Goal: Task Accomplishment & Management: Complete application form

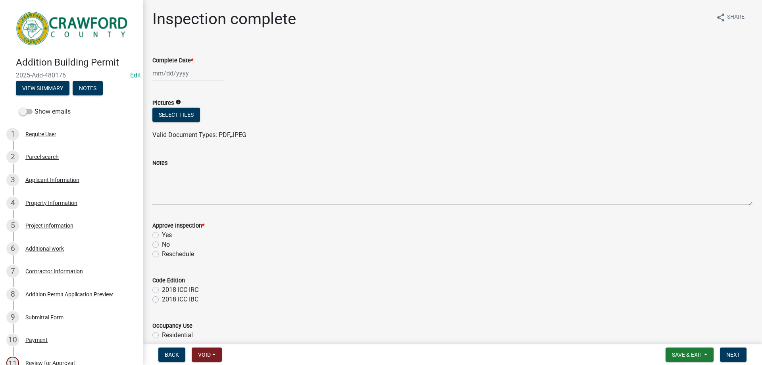
drag, startPoint x: 17, startPoint y: 74, endPoint x: 66, endPoint y: 71, distance: 48.9
click at [66, 71] on span "2025-Add-480176" at bounding box center [71, 75] width 111 height 8
copy span "2025-Add-480176"
click at [37, 154] on div "Parcel search" at bounding box center [41, 157] width 33 height 6
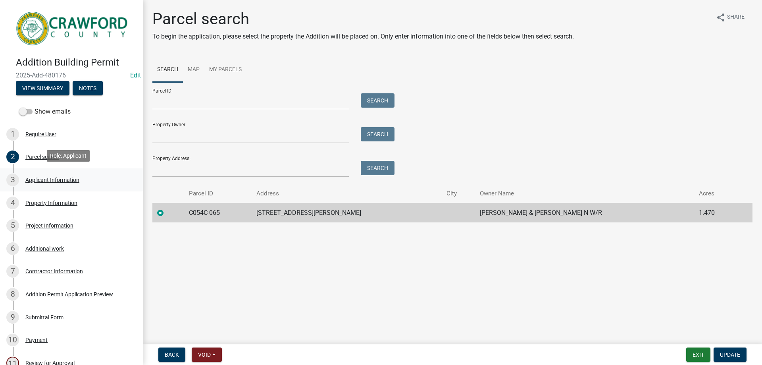
click at [43, 179] on div "Applicant Information" at bounding box center [52, 180] width 54 height 6
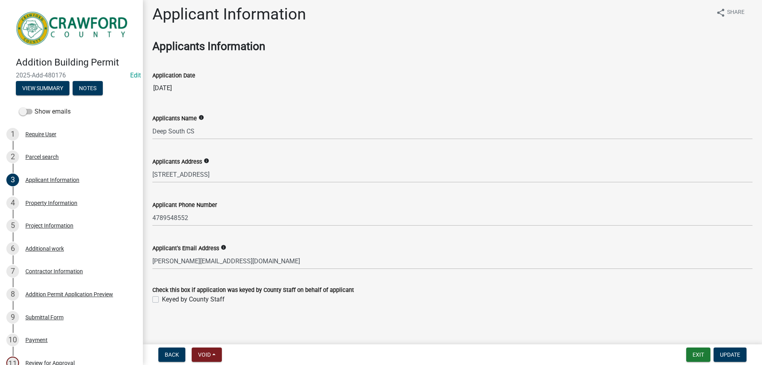
scroll to position [6, 0]
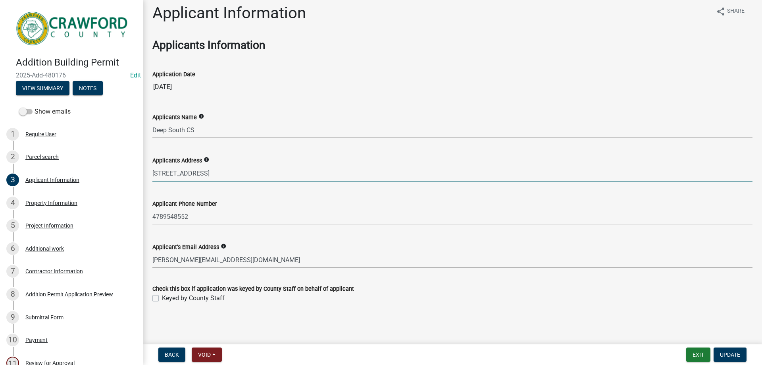
drag, startPoint x: 154, startPoint y: 174, endPoint x: 209, endPoint y: 174, distance: 54.8
click at [209, 174] on input "[STREET_ADDRESS]" at bounding box center [452, 173] width 600 height 16
click at [68, 180] on div "Applicant Information" at bounding box center [52, 180] width 54 height 6
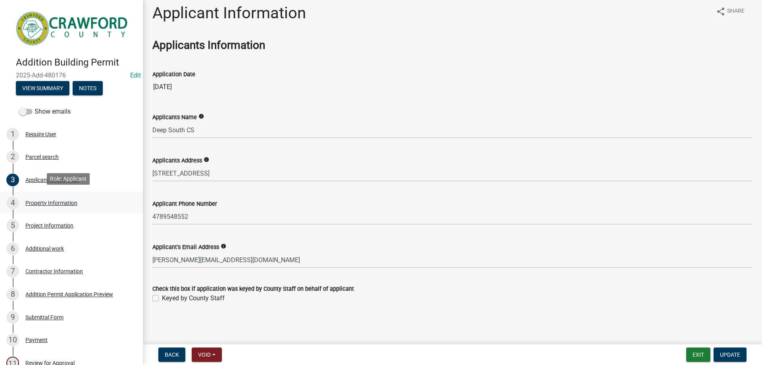
click at [59, 203] on div "Property Information" at bounding box center [51, 203] width 52 height 6
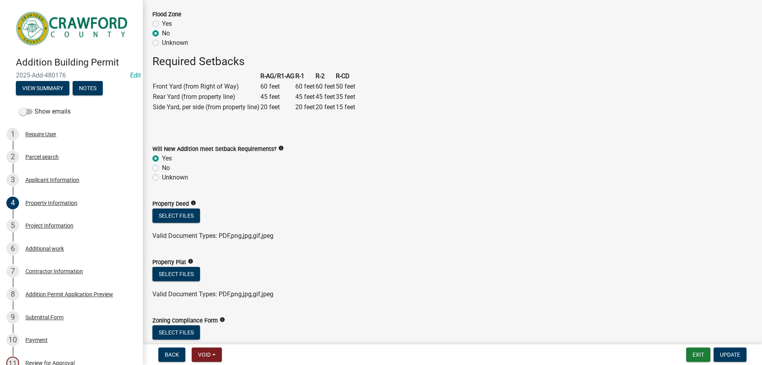
scroll to position [294, 0]
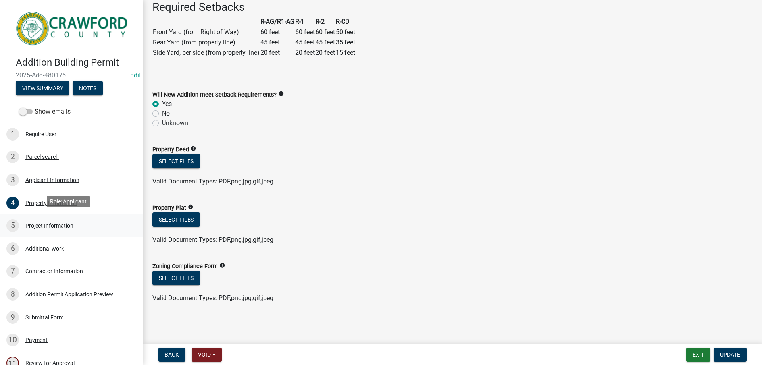
click at [46, 223] on div "Project Information" at bounding box center [49, 226] width 48 height 6
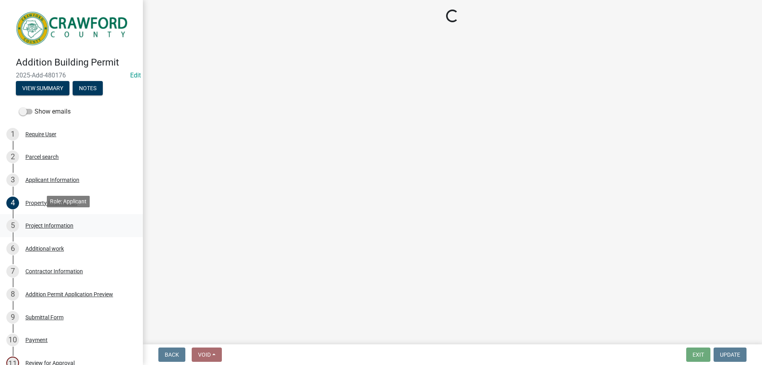
scroll to position [0, 0]
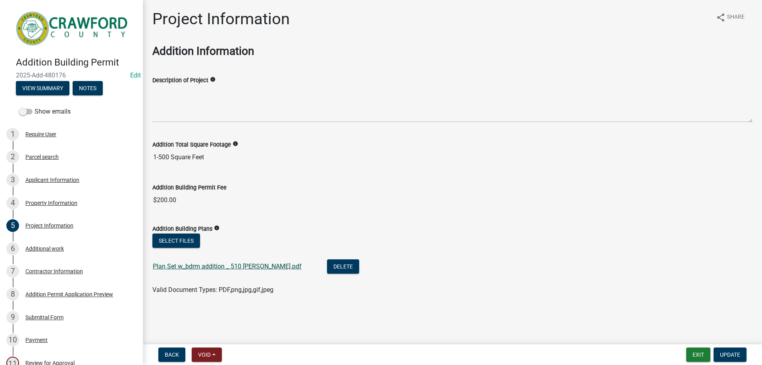
click at [207, 267] on link "Plan Set w_bdrm addition _ 510 [PERSON_NAME].pdf" at bounding box center [227, 266] width 149 height 8
click at [46, 182] on div "3 Applicant Information" at bounding box center [68, 180] width 124 height 13
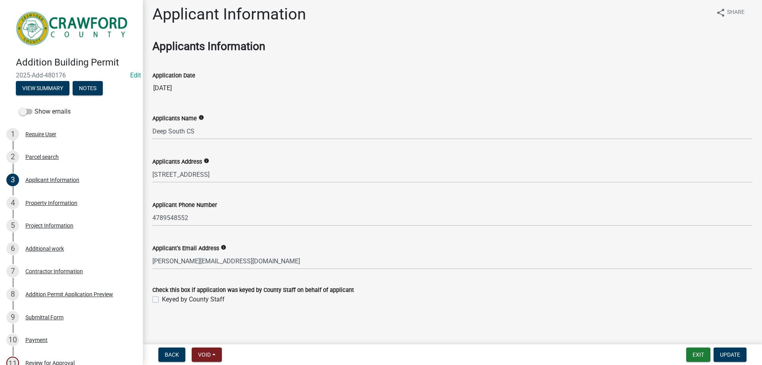
scroll to position [6, 0]
click at [49, 201] on div "Property Information" at bounding box center [51, 203] width 52 height 6
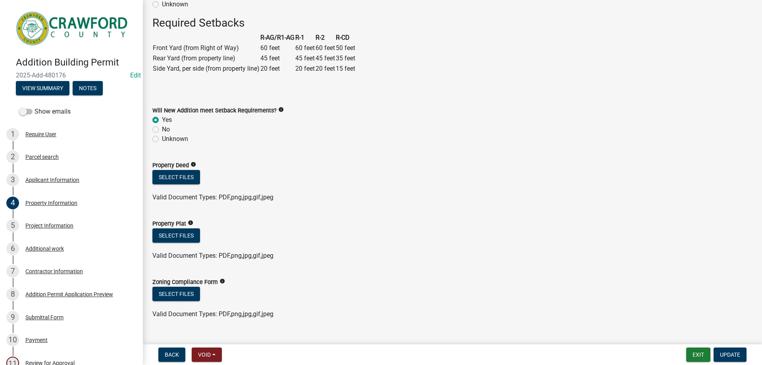
scroll to position [294, 0]
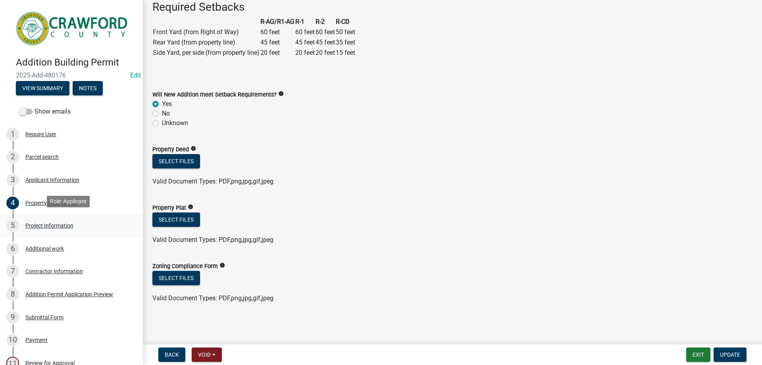
click at [65, 226] on div "Project Information" at bounding box center [49, 226] width 48 height 6
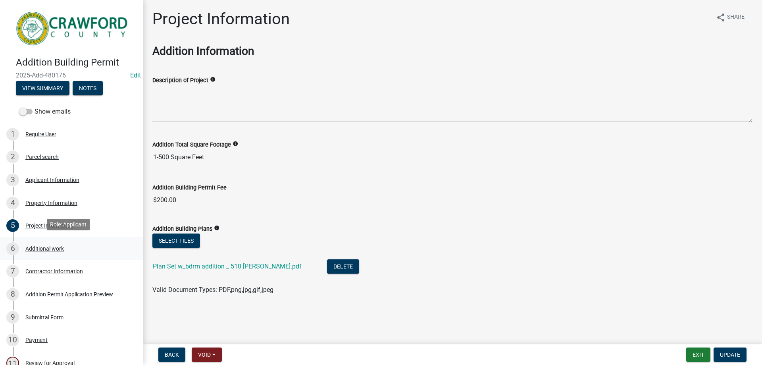
click at [40, 248] on div "Additional work" at bounding box center [44, 249] width 39 height 6
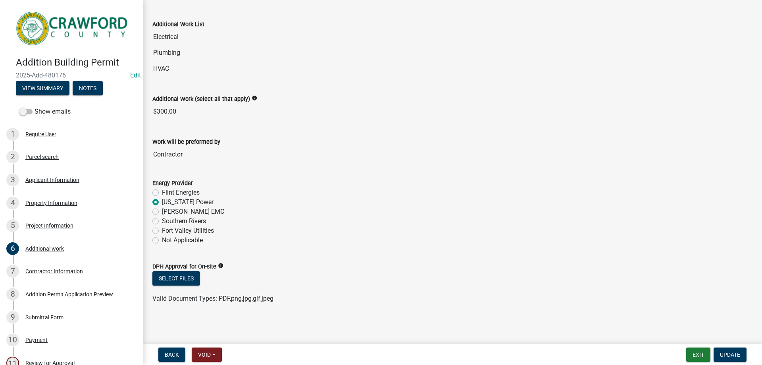
scroll to position [49, 0]
click at [60, 268] on div "Contractor Information" at bounding box center [54, 271] width 58 height 6
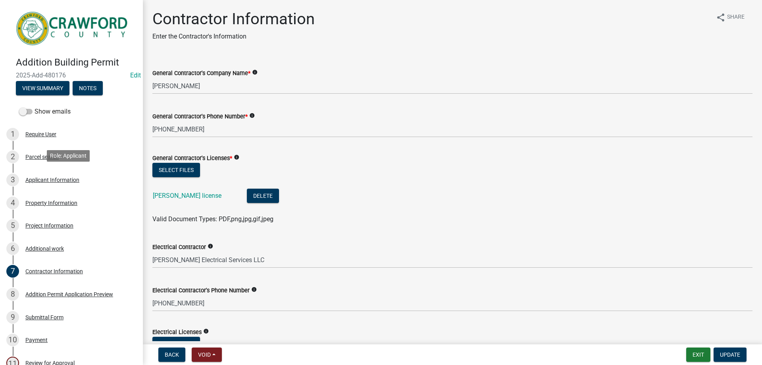
click at [50, 178] on div "Applicant Information" at bounding box center [52, 180] width 54 height 6
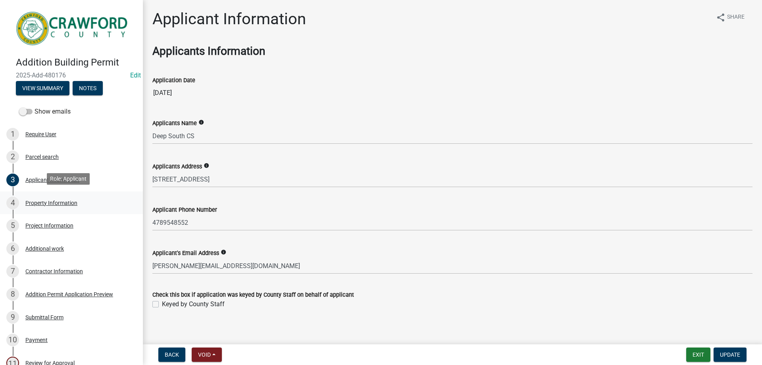
click at [58, 200] on div "Property Information" at bounding box center [51, 203] width 52 height 6
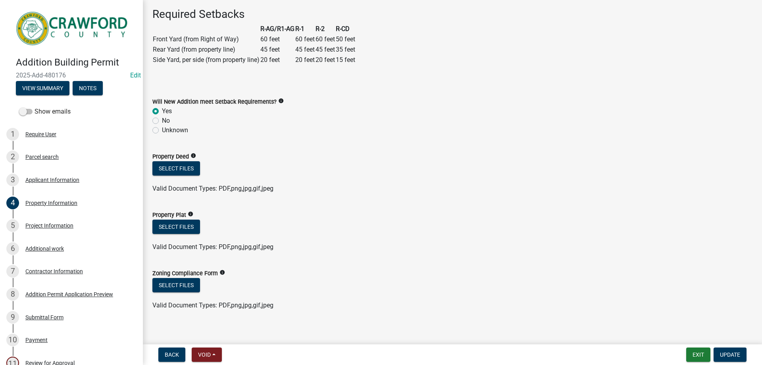
scroll to position [294, 0]
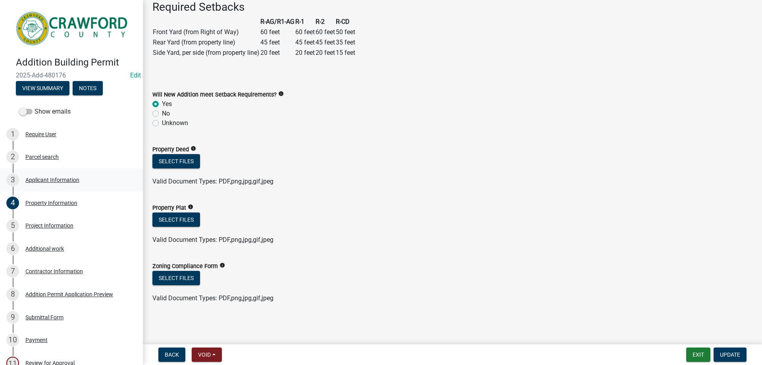
click at [71, 177] on div "Applicant Information" at bounding box center [52, 180] width 54 height 6
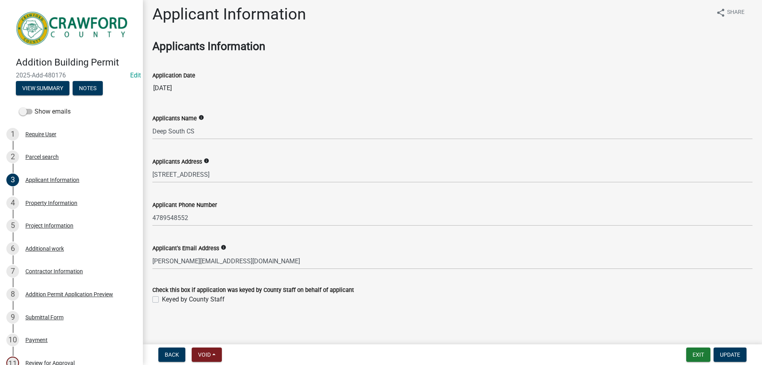
scroll to position [6, 0]
click at [50, 242] on div "6 Additional work" at bounding box center [68, 248] width 124 height 13
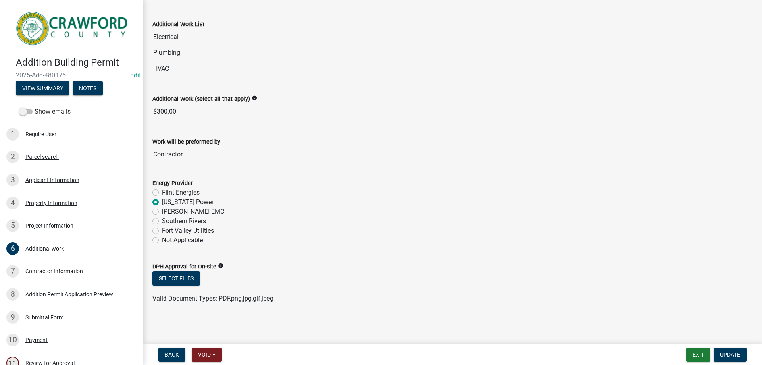
scroll to position [49, 0]
click at [52, 268] on div "Contractor Information" at bounding box center [54, 271] width 58 height 6
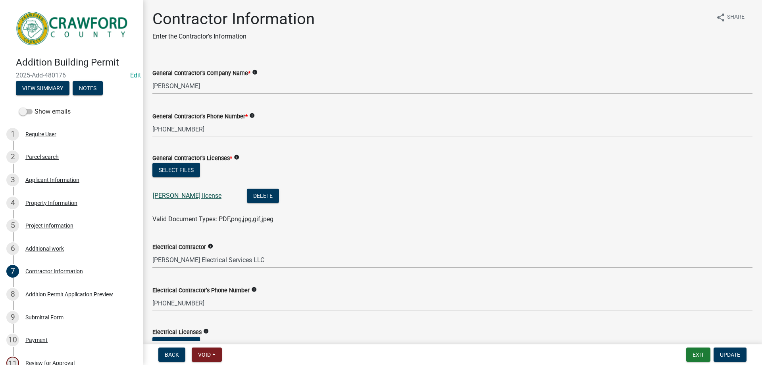
click at [201, 195] on link "peter lamendola license" at bounding box center [187, 196] width 69 height 8
click at [49, 200] on div "Property Information" at bounding box center [51, 203] width 52 height 6
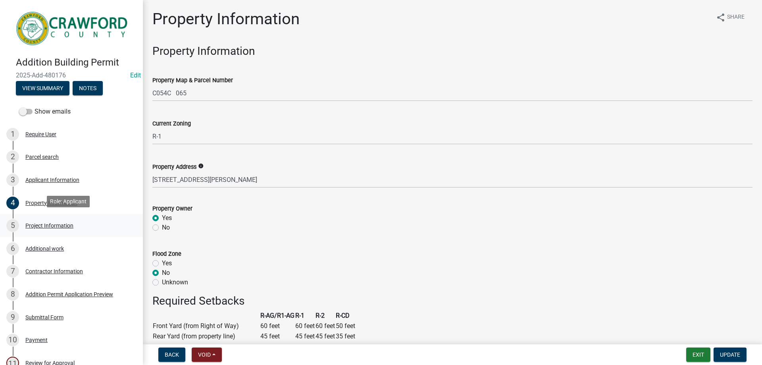
click at [46, 223] on div "Project Information" at bounding box center [49, 226] width 48 height 6
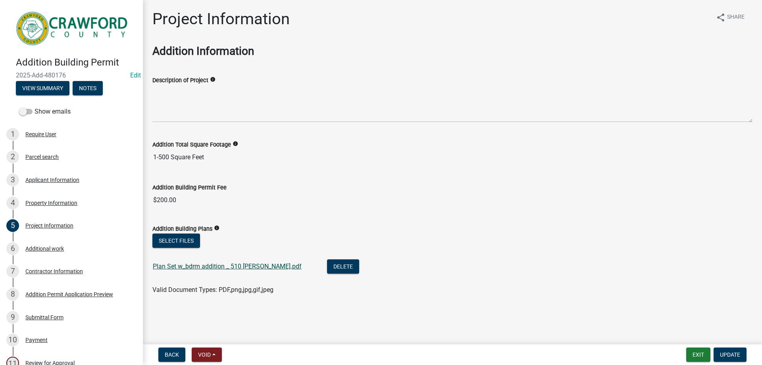
click at [213, 267] on link "Plan Set w_bdrm addition _ 510 [PERSON_NAME].pdf" at bounding box center [227, 266] width 149 height 8
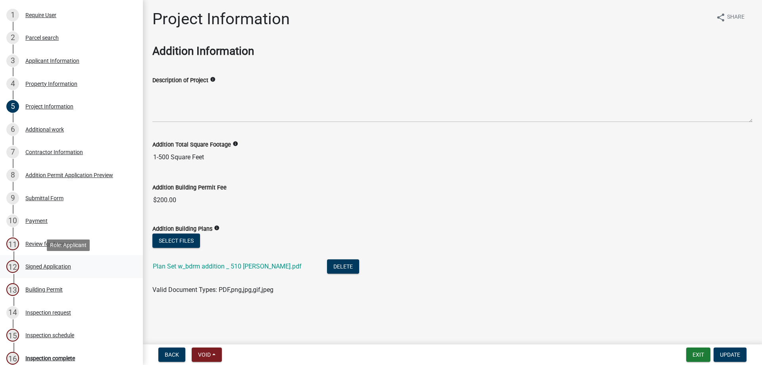
scroll to position [238, 0]
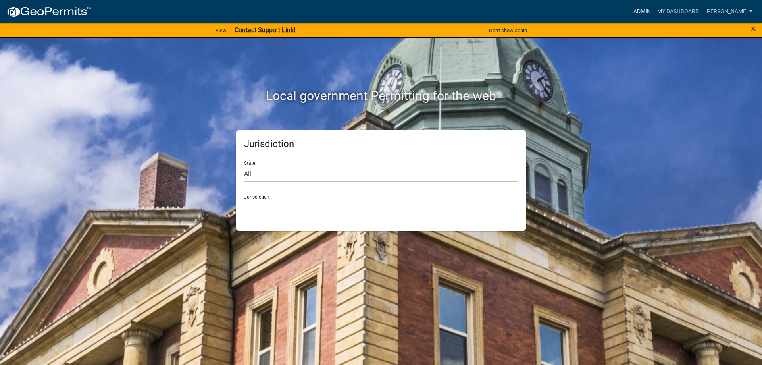
click at [641, 12] on link "Admin" at bounding box center [643, 11] width 24 height 15
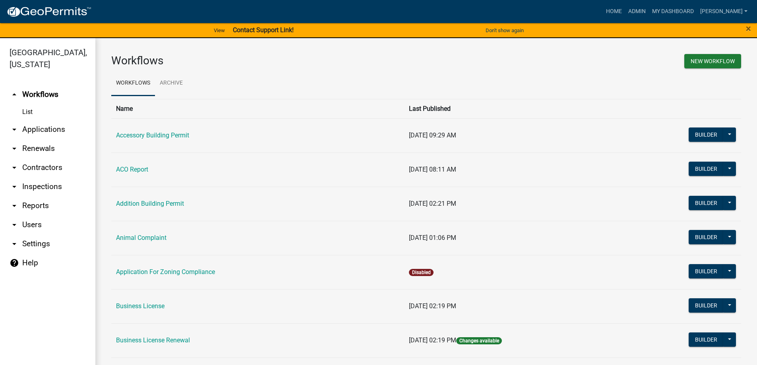
click at [34, 134] on link "arrow_drop_down Applications" at bounding box center [47, 129] width 95 height 19
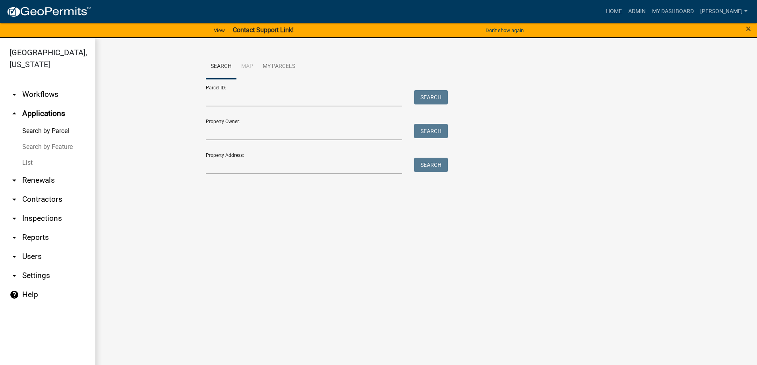
click at [30, 160] on link "List" at bounding box center [47, 163] width 95 height 16
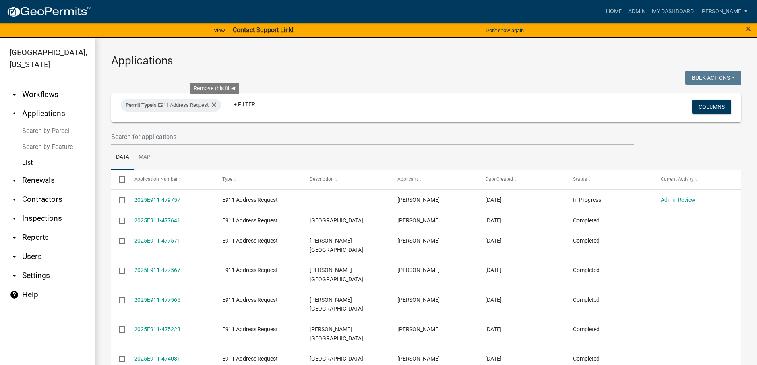
click at [216, 107] on icon at bounding box center [214, 105] width 4 height 6
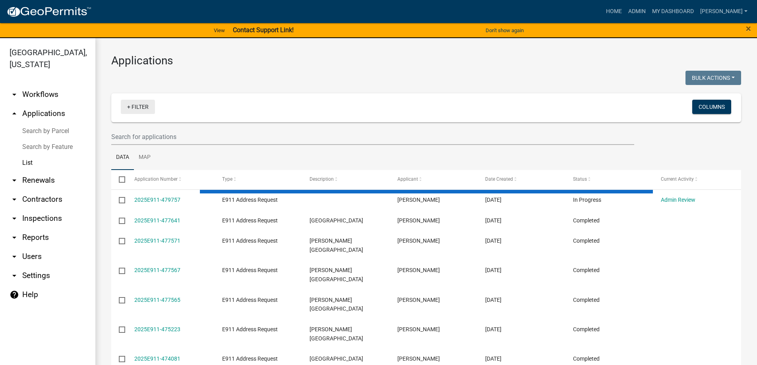
click at [149, 108] on link "+ Filter" at bounding box center [138, 107] width 34 height 14
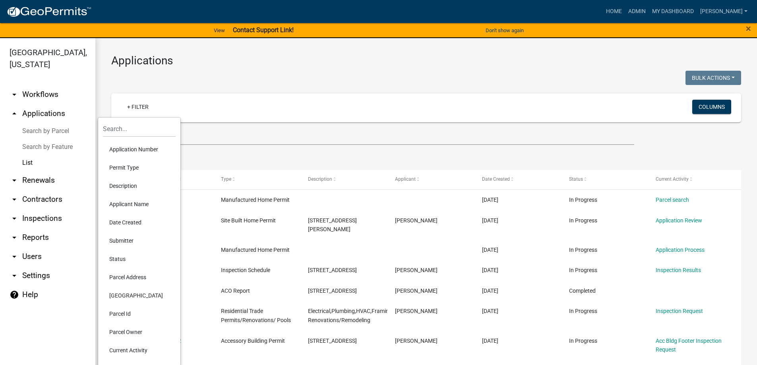
click at [117, 261] on li "Status" at bounding box center [139, 259] width 73 height 18
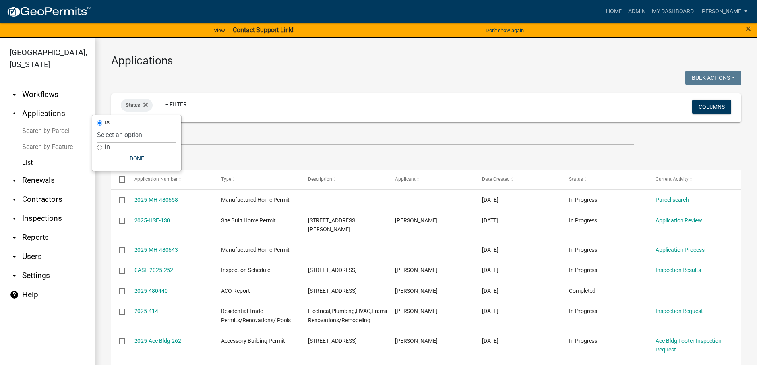
click at [142, 132] on select "Select an option Not Started In Progress Completed Expired Locked Withdrawn Voi…" at bounding box center [136, 135] width 79 height 16
select select "1"
click at [113, 127] on select "Select an option Not Started In Progress Completed Expired Locked Withdrawn Voi…" at bounding box center [136, 135] width 79 height 16
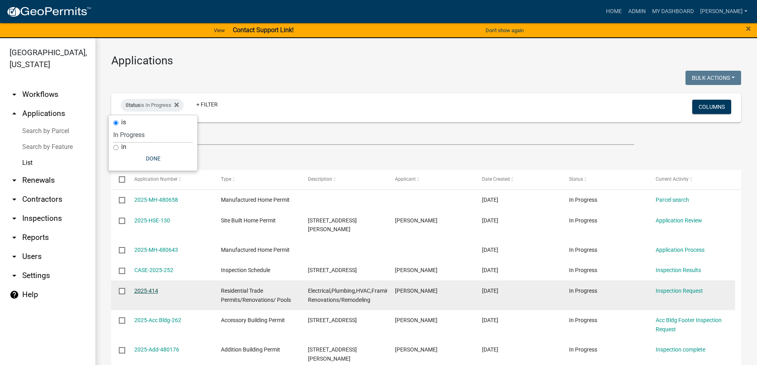
click at [141, 288] on link "2025-414" at bounding box center [146, 291] width 24 height 6
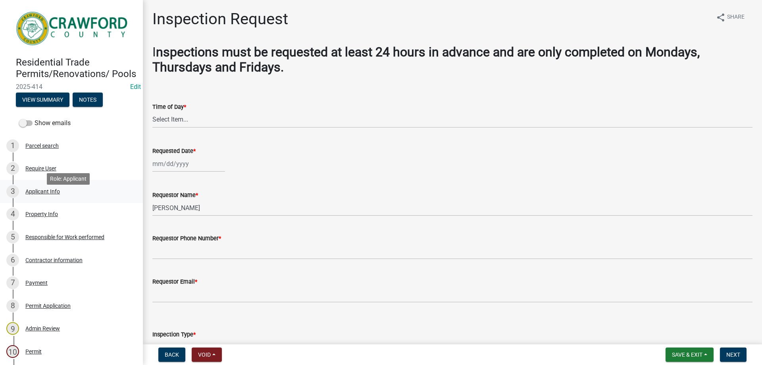
click at [41, 194] on div "Applicant Info" at bounding box center [42, 192] width 35 height 6
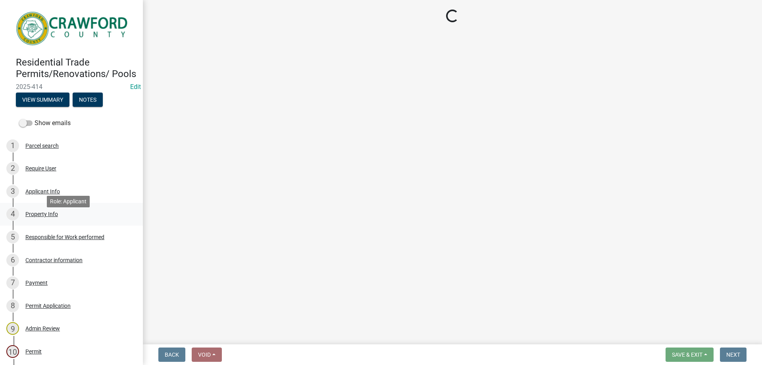
select select "623d3079-c1eb-44cf-96cb-a8315f116107"
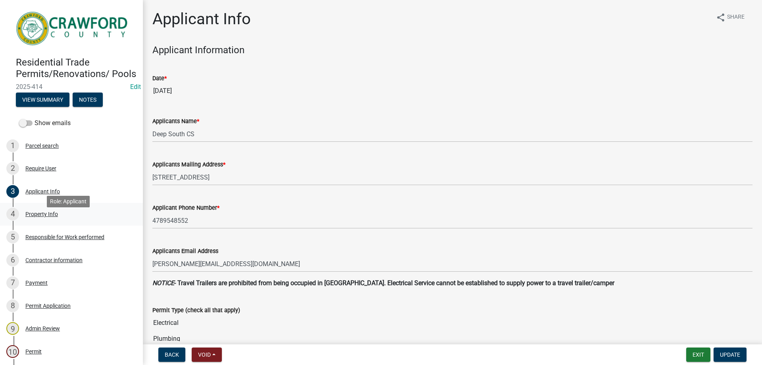
click at [41, 217] on div "Property Info" at bounding box center [41, 214] width 33 height 6
